Goal: Task Accomplishment & Management: Manage account settings

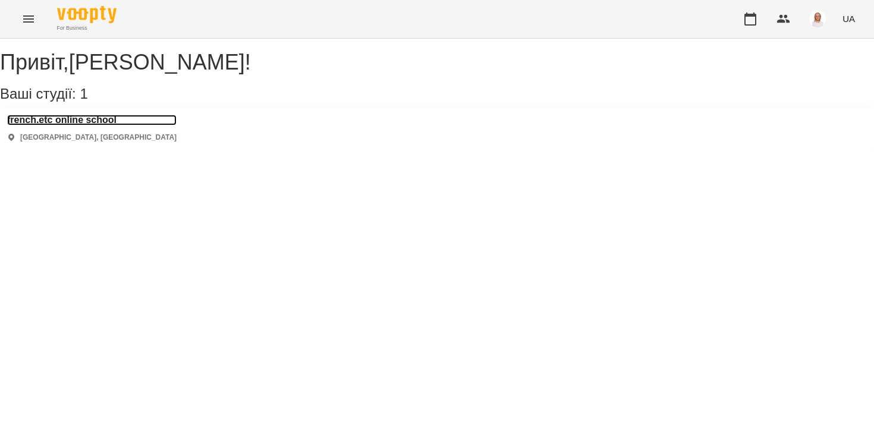
click at [89, 125] on h3 "french.etc online school" at bounding box center [91, 120] width 169 height 11
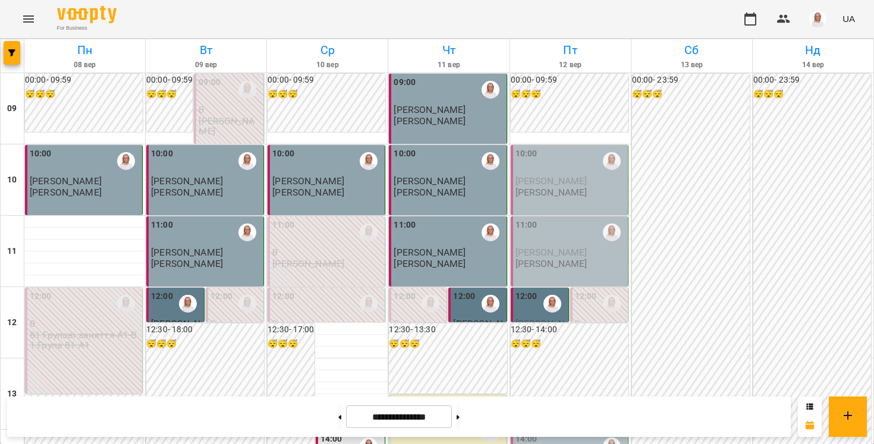
click at [528, 304] on div "12:00" at bounding box center [526, 303] width 22 height 27
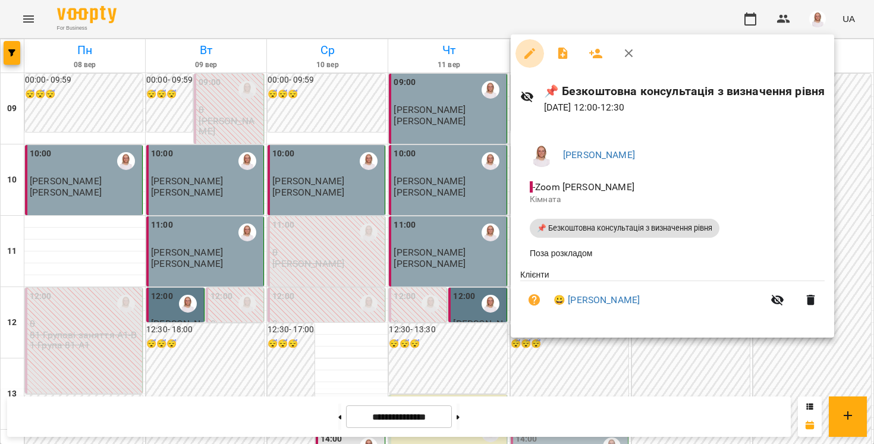
click at [530, 55] on icon "button" at bounding box center [529, 53] width 14 height 14
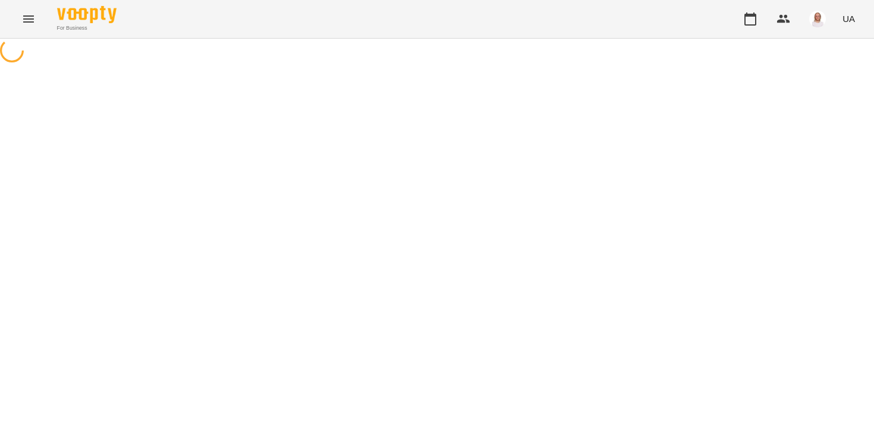
select select "**********"
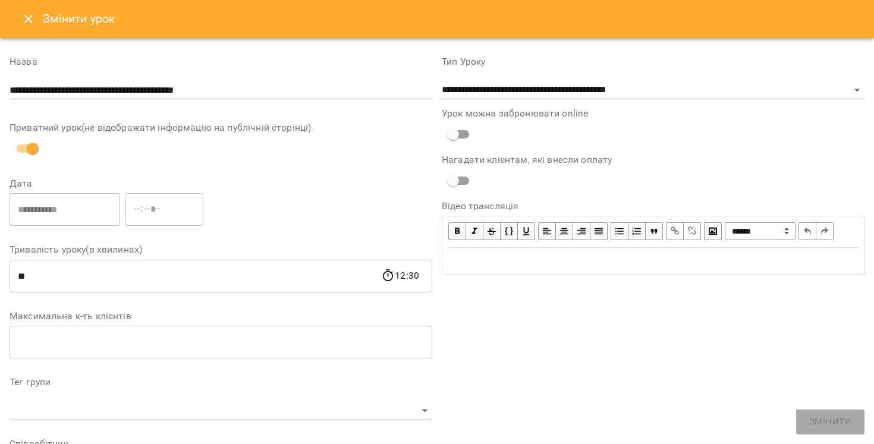
click at [34, 15] on icon "Close" at bounding box center [28, 19] width 14 height 14
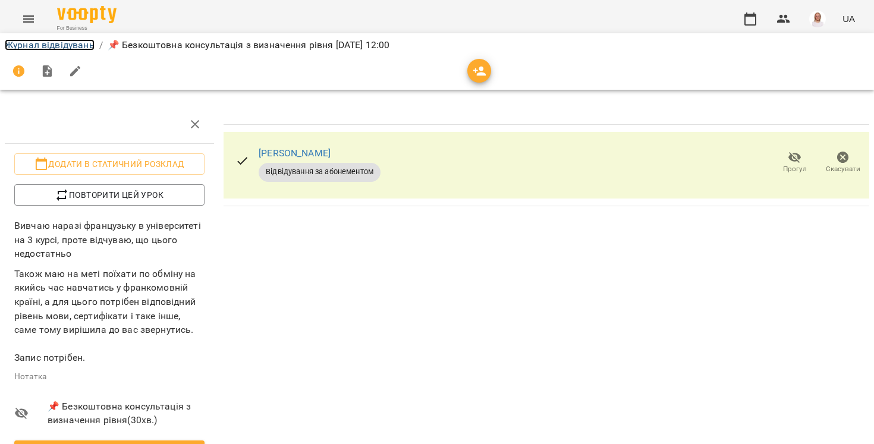
click at [48, 50] on link "Журнал відвідувань" at bounding box center [50, 44] width 90 height 11
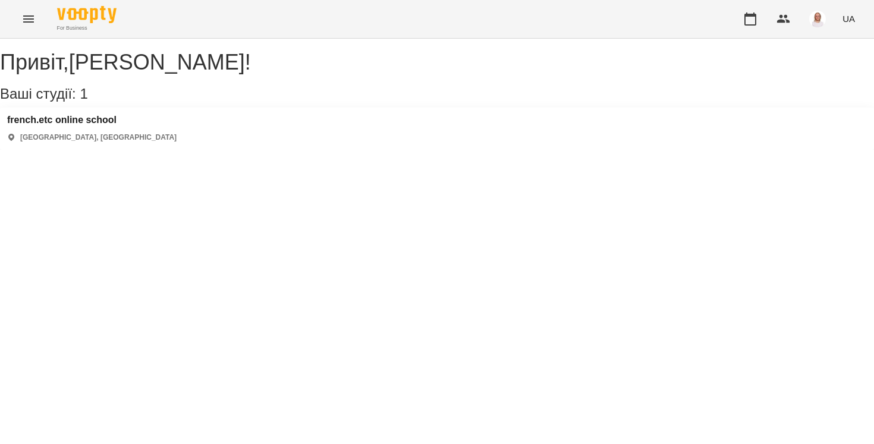
click at [241, 120] on div "french.etc online school Київ, Україна" at bounding box center [437, 129] width 874 height 42
click at [118, 125] on h3 "french.etc online school" at bounding box center [91, 120] width 169 height 11
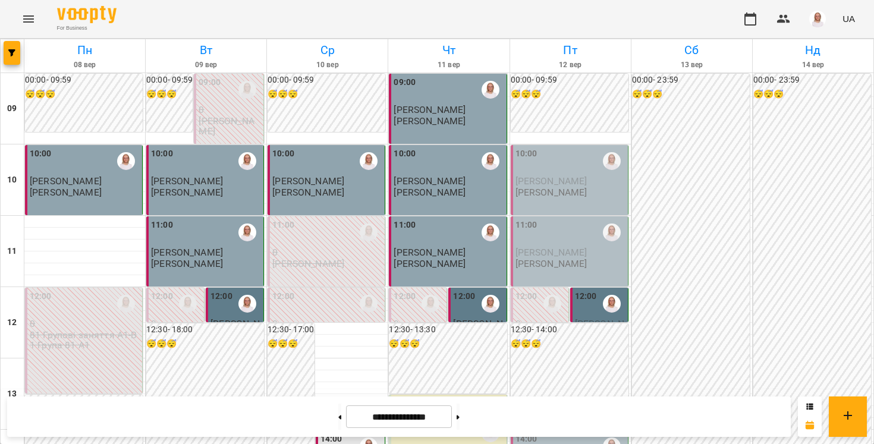
click at [580, 301] on label "12:00" at bounding box center [586, 296] width 22 height 13
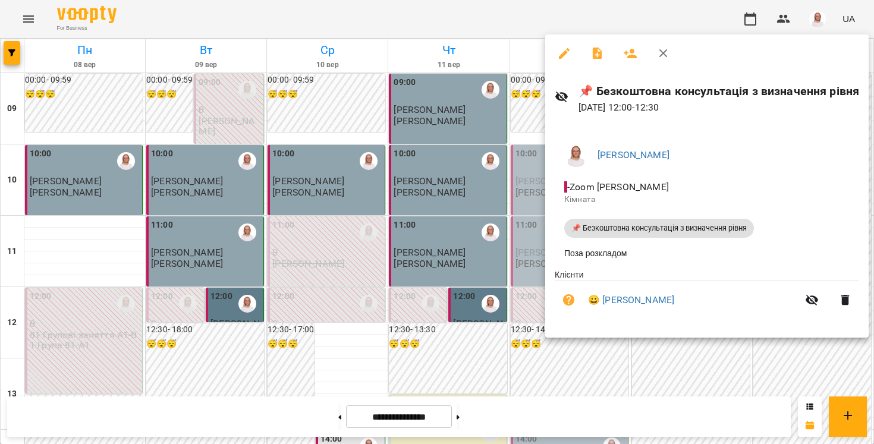
click at [358, 14] on div at bounding box center [437, 222] width 874 height 444
